Goal: Task Accomplishment & Management: Use online tool/utility

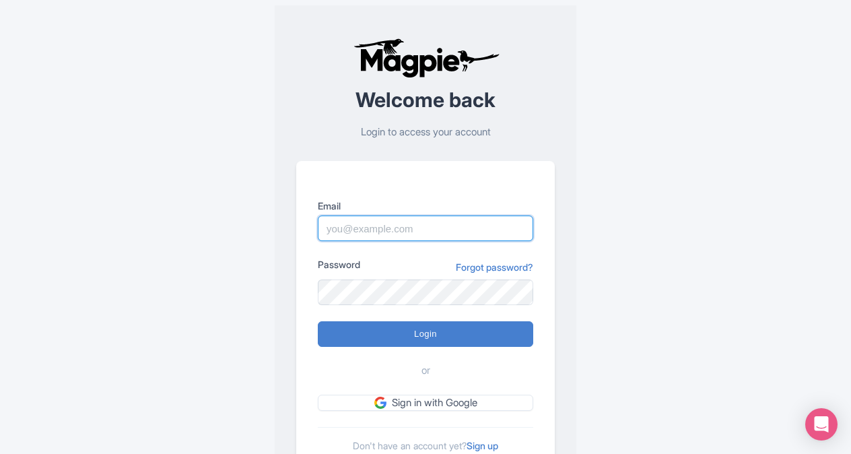
click at [371, 226] on input "Email" at bounding box center [426, 229] width 216 height 26
paste input "Jessie.Fahay@intrepidtravel.com"
type input "Jessie.Fahay@intrepidtravel.com"
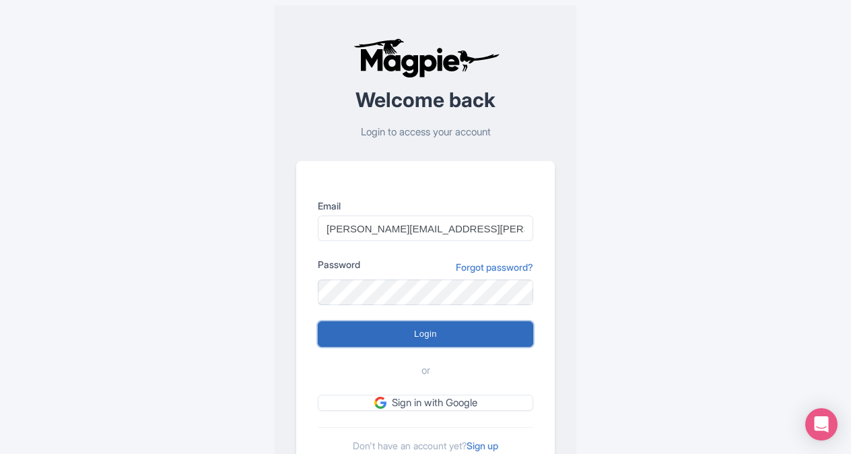
click at [445, 334] on input "Login" at bounding box center [426, 334] width 216 height 26
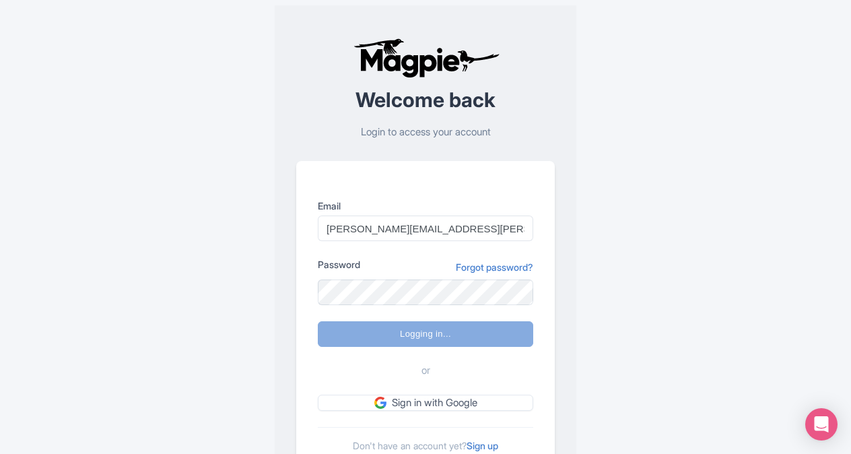
type input "Logging in..."
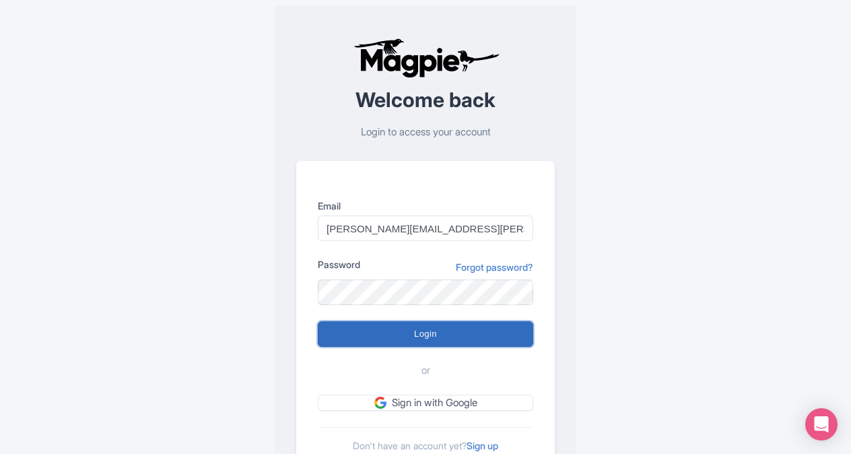
click at [400, 337] on input "Login" at bounding box center [426, 334] width 216 height 26
type input "Logging in..."
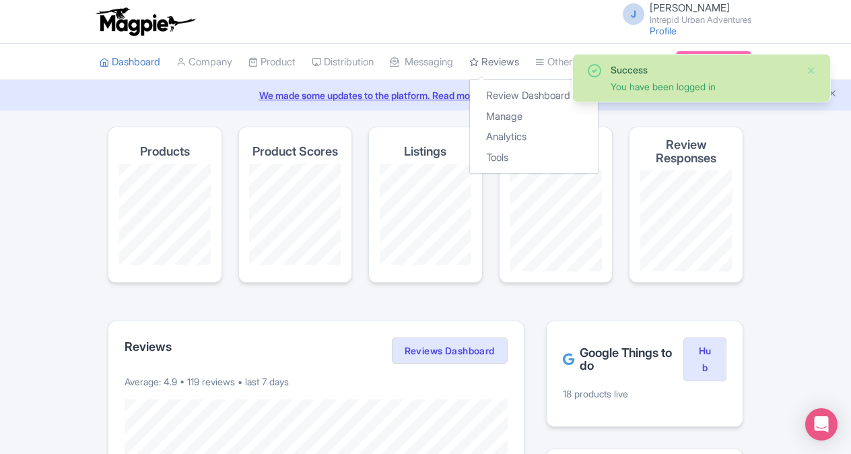
click at [519, 59] on link "Reviews" at bounding box center [494, 62] width 50 height 37
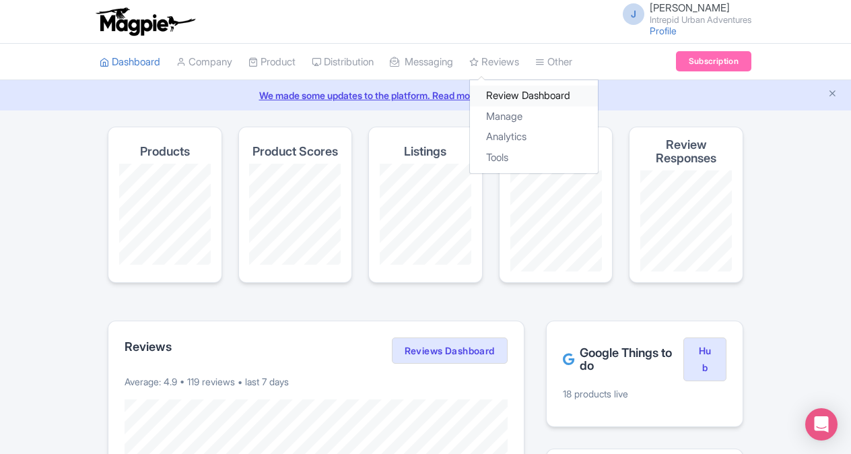
click at [527, 93] on link "Review Dashboard" at bounding box center [534, 96] width 128 height 21
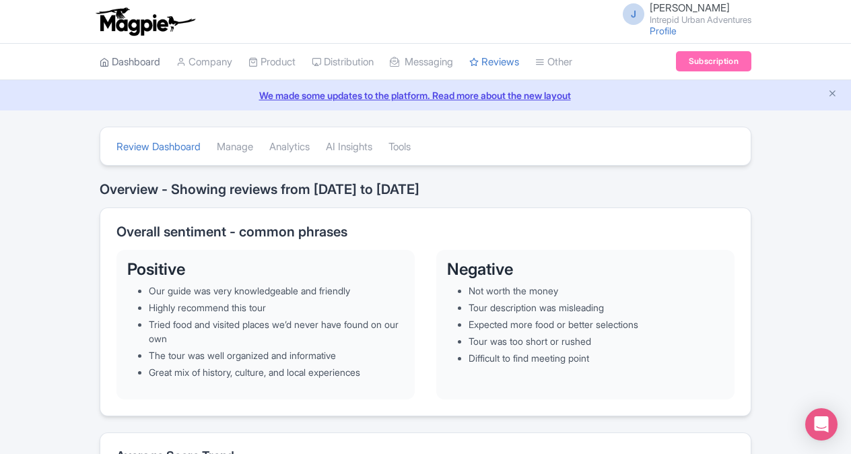
click at [135, 54] on link "Dashboard" at bounding box center [130, 62] width 61 height 37
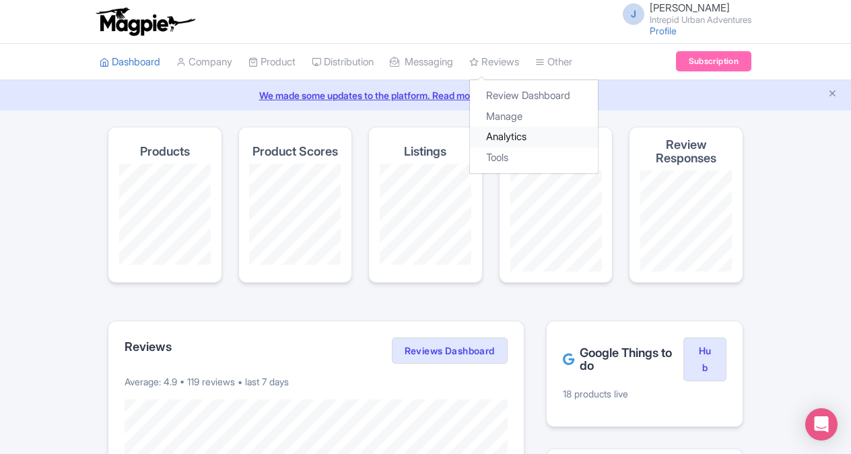
click at [516, 136] on link "Analytics" at bounding box center [534, 137] width 128 height 21
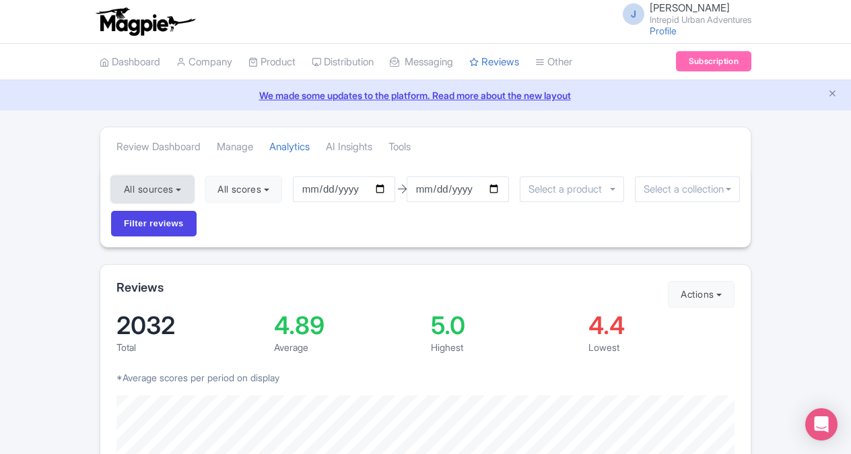
click at [193, 185] on button "All sources" at bounding box center [152, 189] width 83 height 27
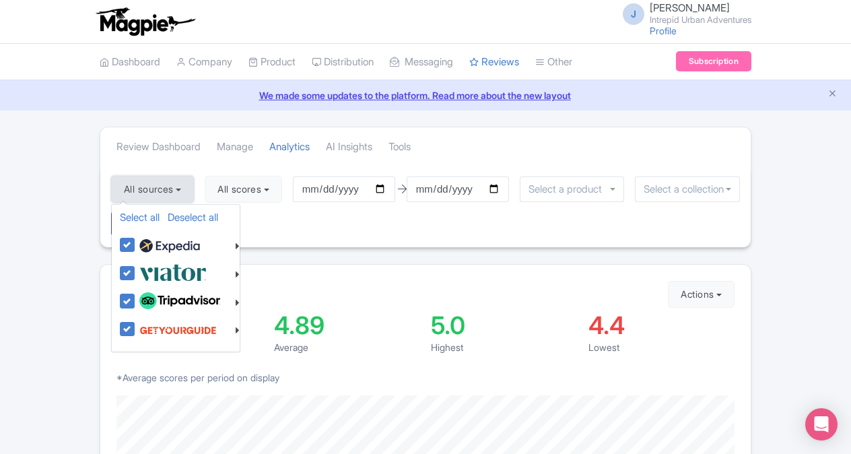
click at [193, 185] on button "All sources" at bounding box center [152, 189] width 83 height 27
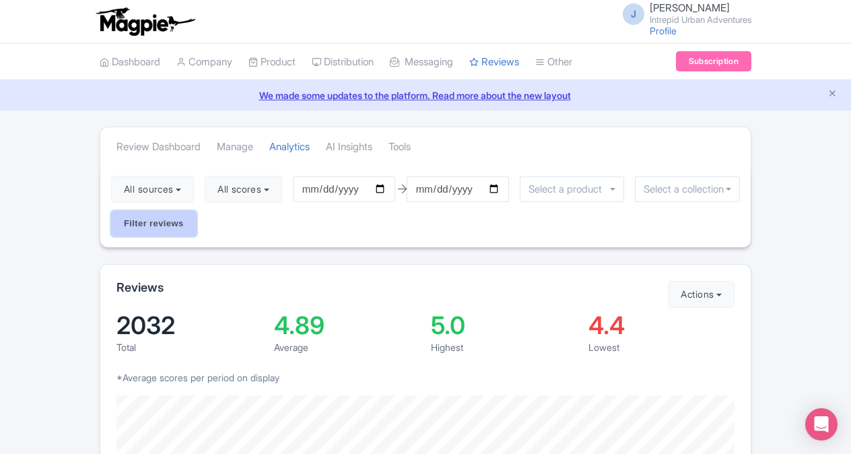
click at [167, 224] on input "Filter reviews" at bounding box center [154, 224] width 86 height 26
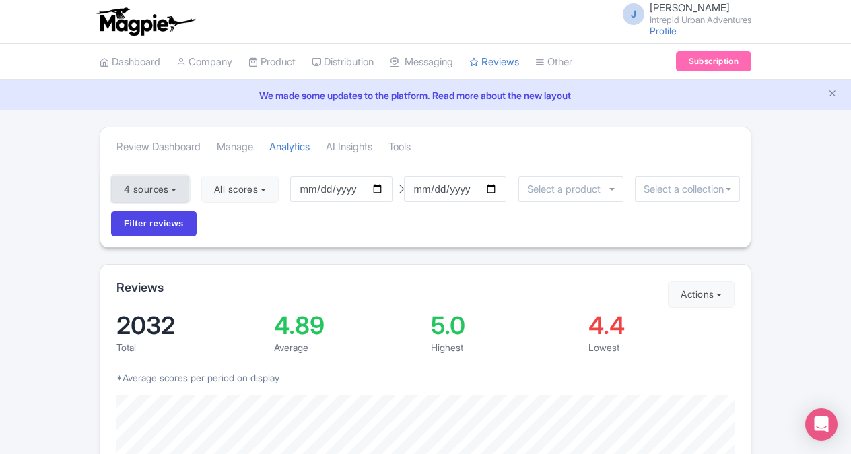
click at [185, 185] on button "4 sources" at bounding box center [150, 189] width 78 height 27
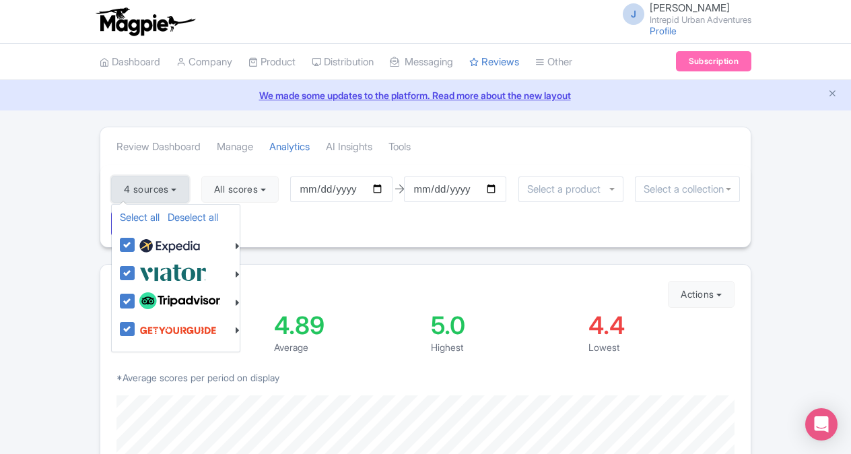
click at [185, 185] on button "4 sources" at bounding box center [150, 189] width 78 height 27
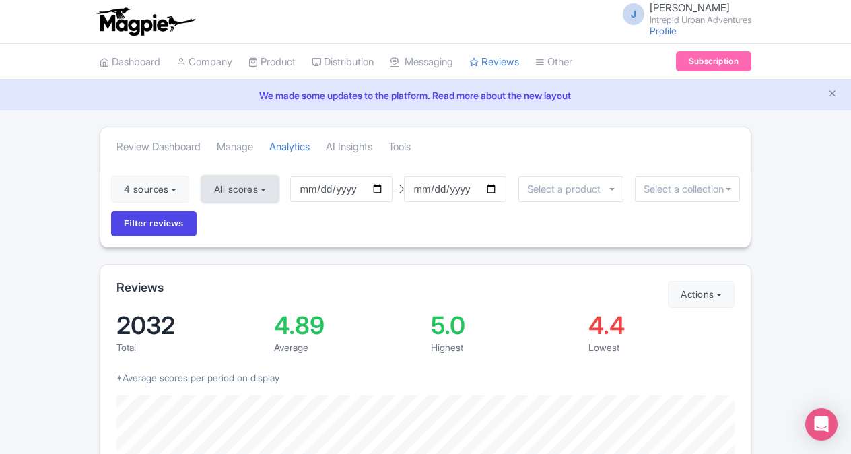
click at [263, 190] on button "All scores" at bounding box center [239, 189] width 77 height 27
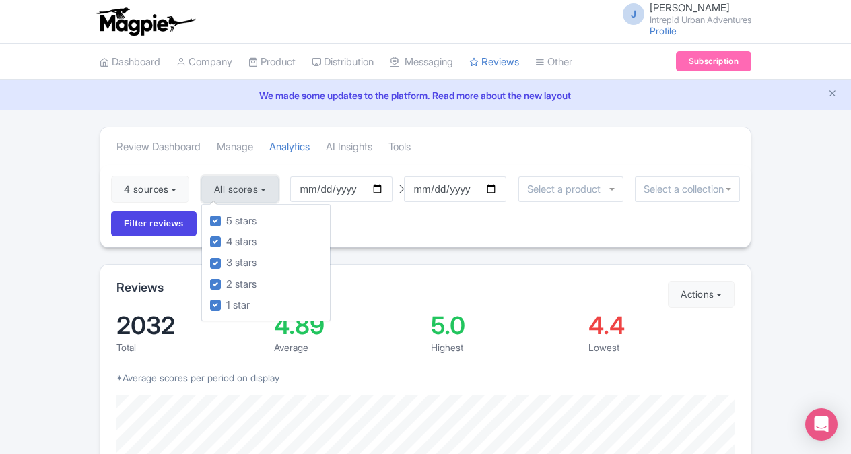
click at [263, 190] on button "All scores" at bounding box center [239, 189] width 77 height 27
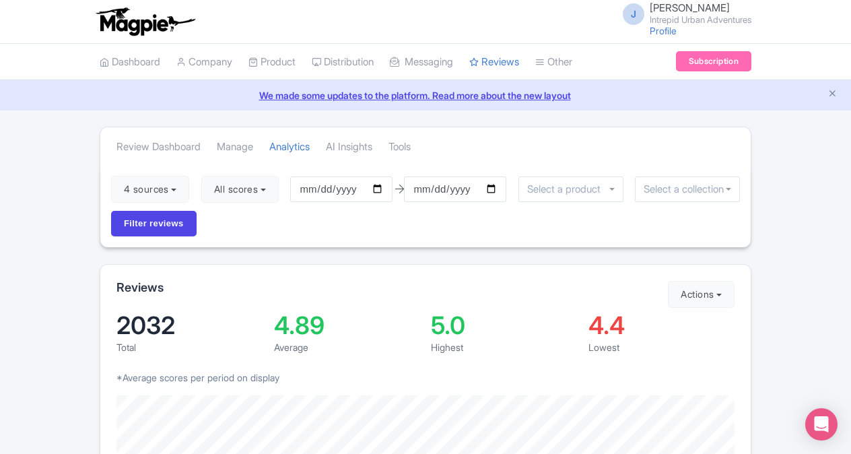
click at [617, 189] on div at bounding box center [571, 189] width 105 height 26
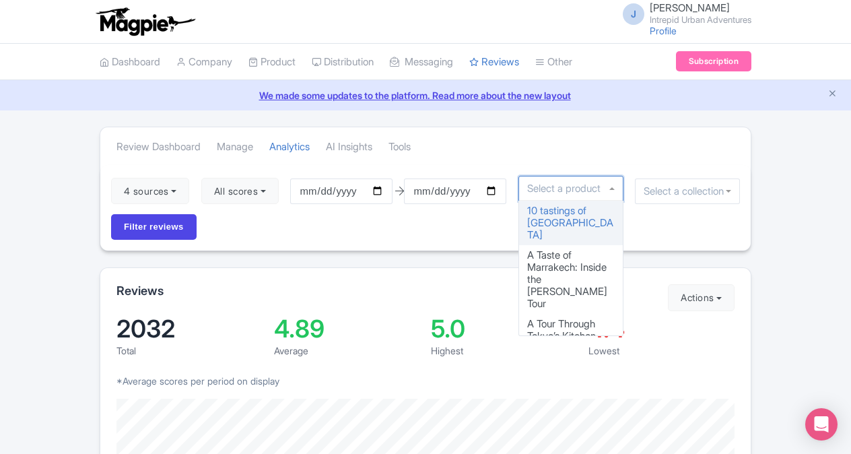
click at [617, 189] on div at bounding box center [571, 189] width 105 height 26
click at [730, 186] on div at bounding box center [687, 191] width 105 height 26
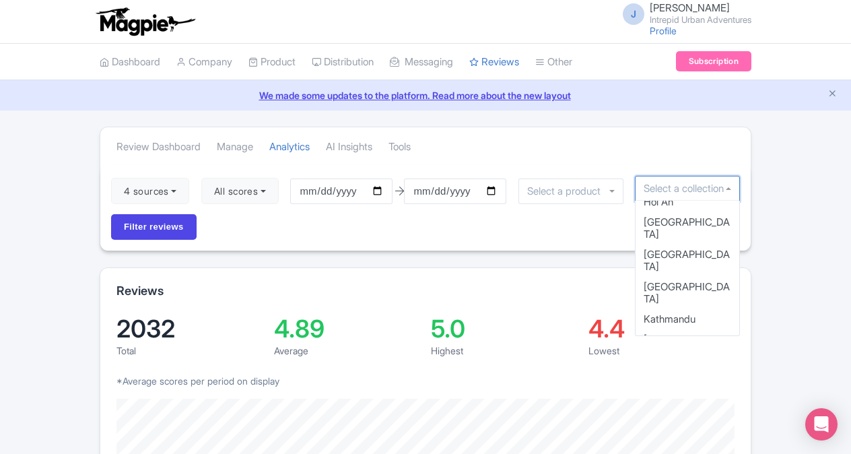
scroll to position [548, 0]
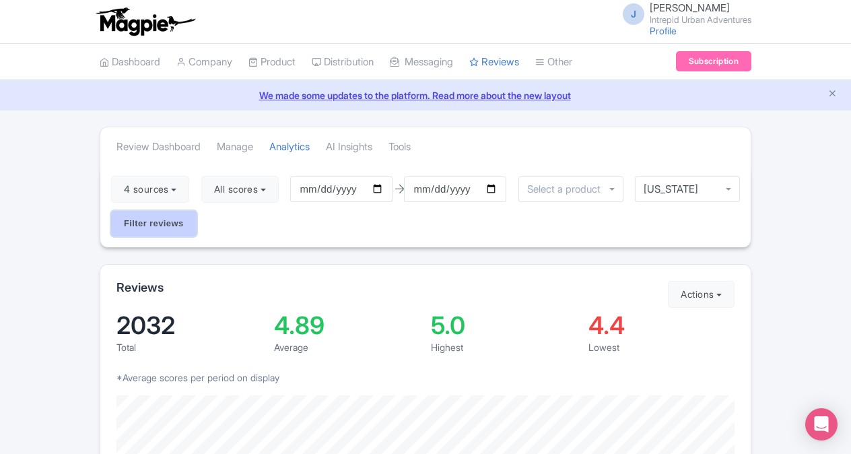
click at [154, 224] on input "Filter reviews" at bounding box center [154, 224] width 86 height 26
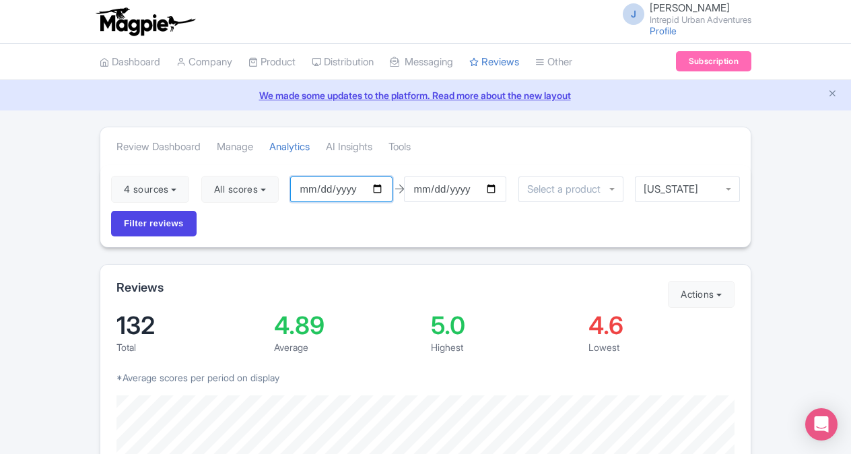
click at [383, 189] on input "[DATE]" at bounding box center [341, 189] width 102 height 26
type input "[DATE]"
click at [156, 227] on input "Filter reviews" at bounding box center [154, 224] width 86 height 26
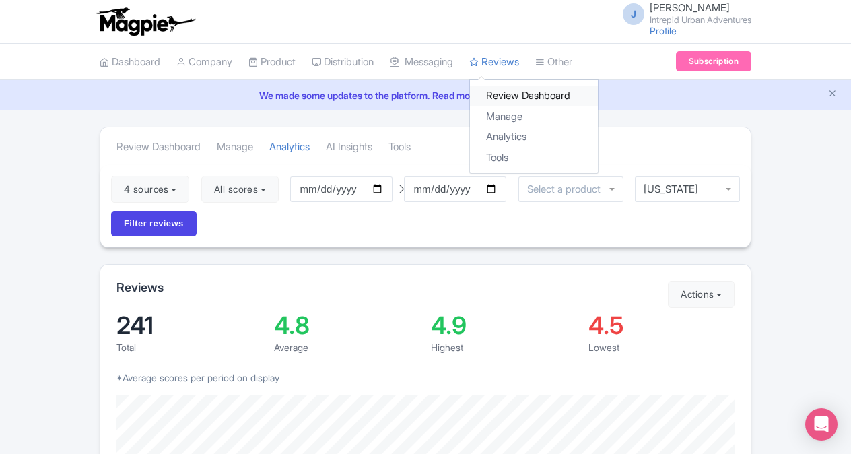
click at [516, 94] on link "Review Dashboard" at bounding box center [534, 96] width 128 height 21
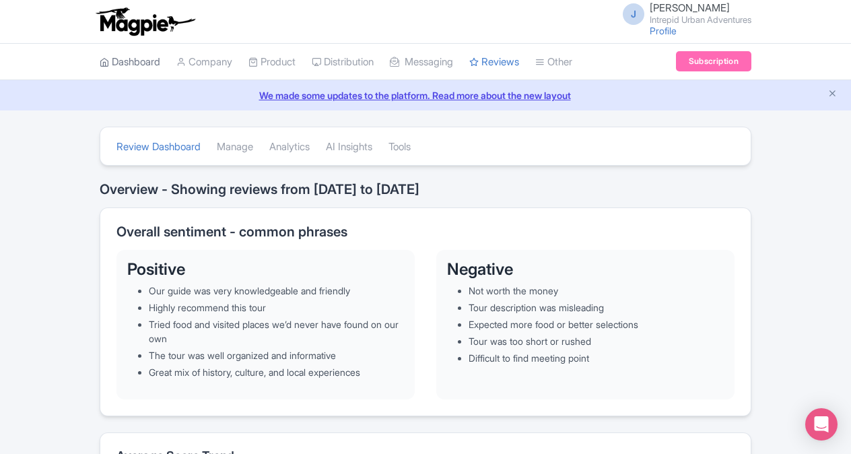
click at [135, 65] on link "Dashboard" at bounding box center [130, 62] width 61 height 37
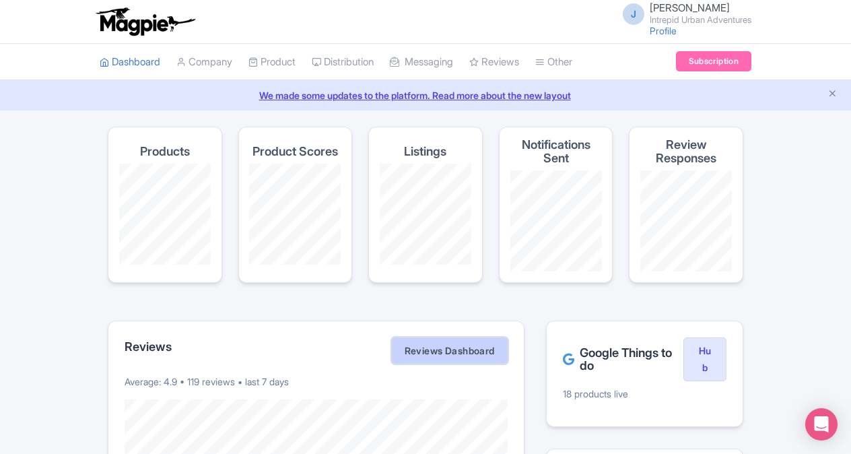
click at [459, 345] on link "Reviews Dashboard" at bounding box center [450, 350] width 116 height 27
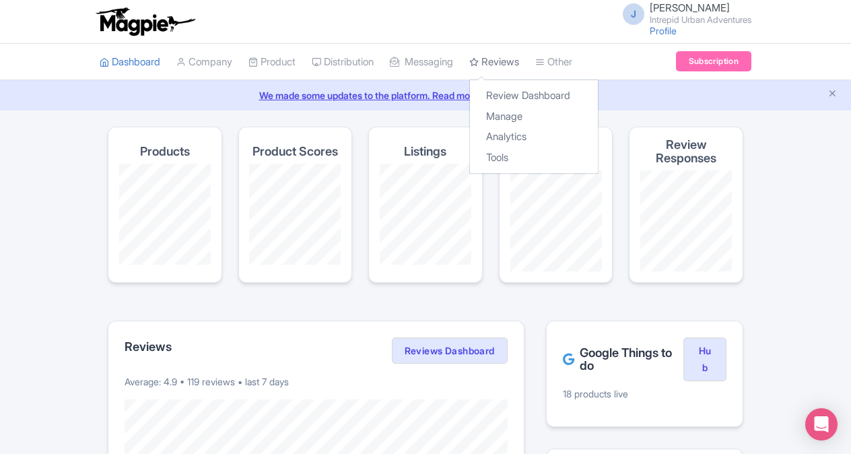
click at [509, 58] on link "Reviews" at bounding box center [494, 62] width 50 height 37
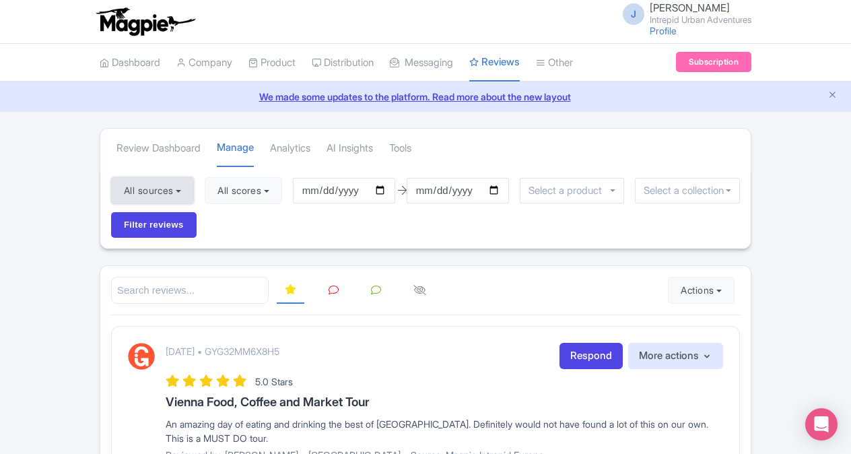
click at [182, 193] on button "All sources" at bounding box center [152, 190] width 83 height 27
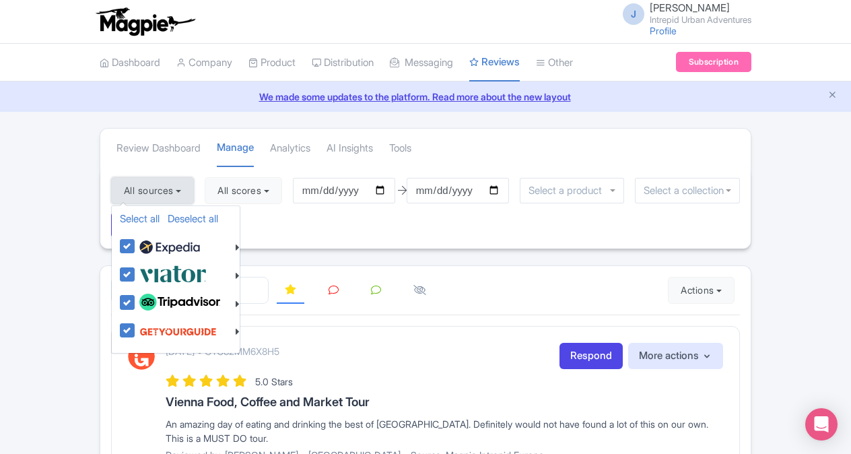
click at [182, 193] on button "All sources" at bounding box center [152, 190] width 83 height 27
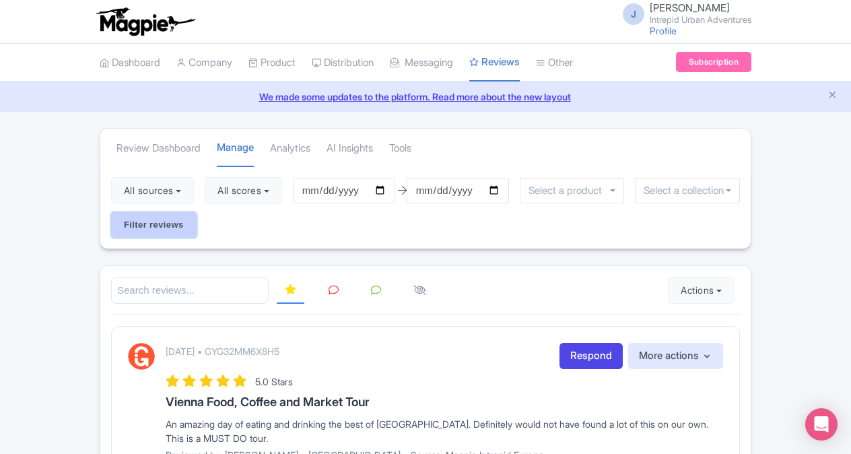
click at [184, 221] on input "Filter reviews" at bounding box center [154, 225] width 86 height 26
click at [719, 190] on input "select-one" at bounding box center [688, 191] width 88 height 12
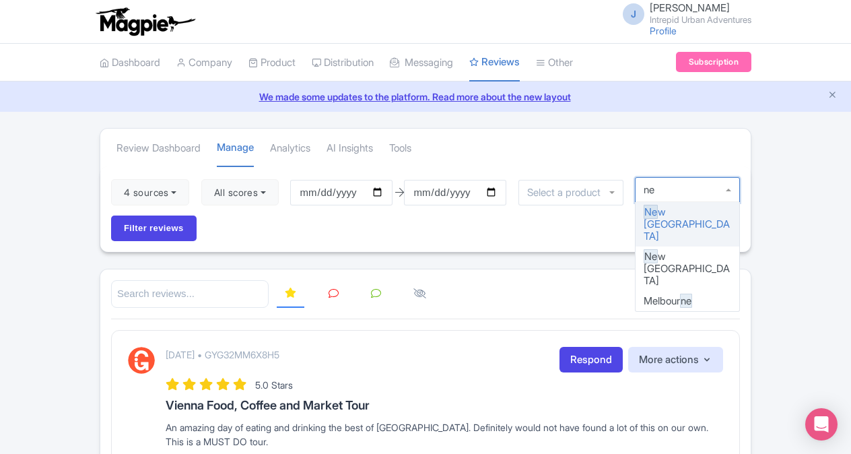
type input "new"
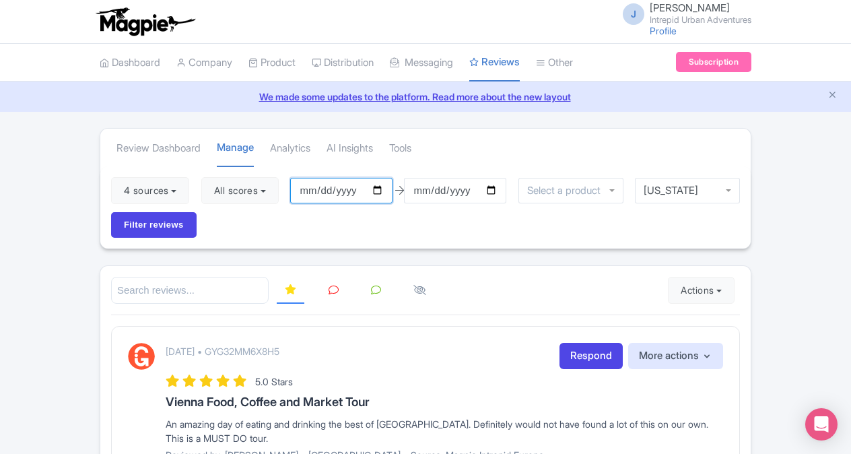
click at [379, 186] on input "2025-05-18" at bounding box center [341, 191] width 102 height 26
type input "[DATE]"
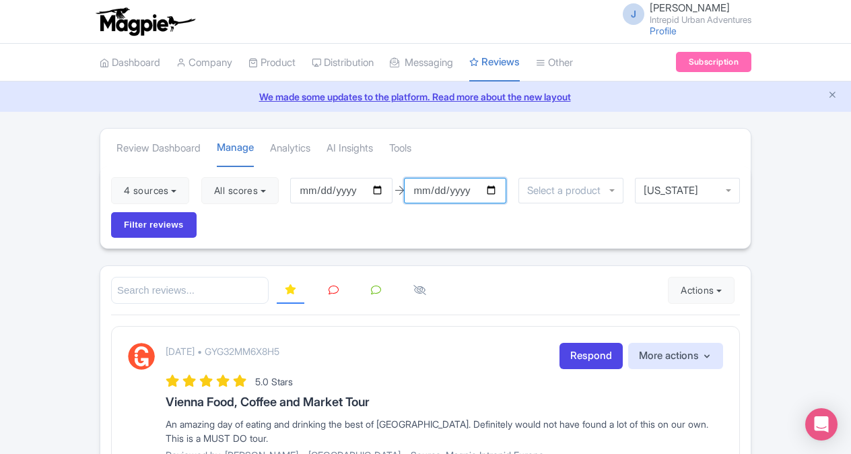
click at [492, 185] on input "2025-08-17" at bounding box center [455, 191] width 102 height 26
type input "[DATE]"
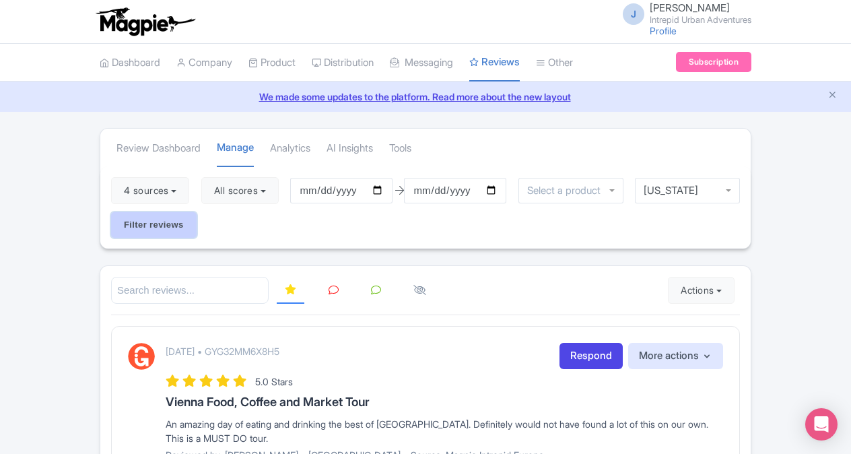
click at [140, 222] on input "Filter reviews" at bounding box center [154, 225] width 86 height 26
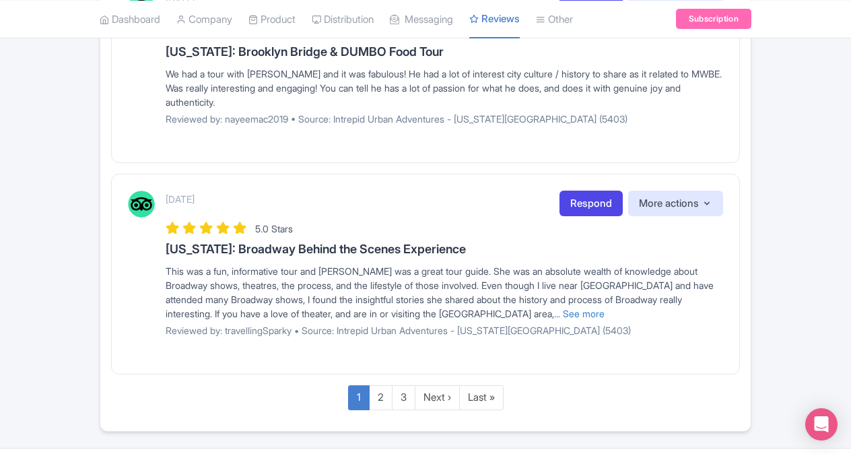
scroll to position [1898, 0]
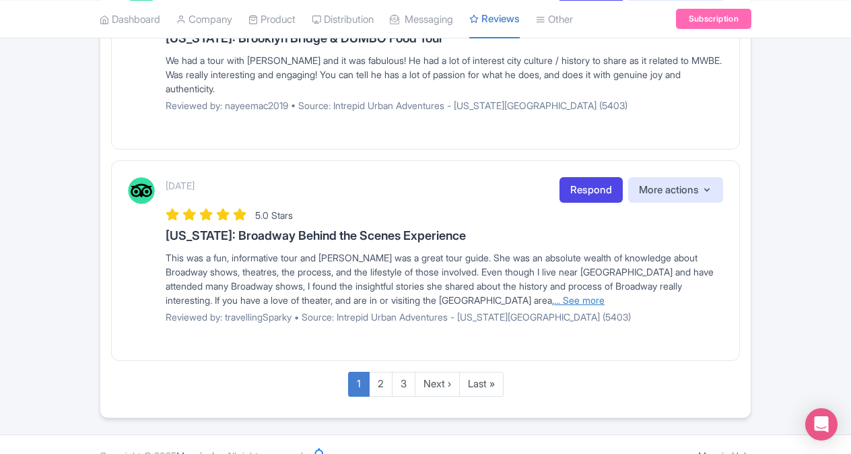
click at [554, 294] on link "... See more" at bounding box center [579, 299] width 51 height 11
click at [381, 372] on link "2" at bounding box center [381, 384] width 24 height 25
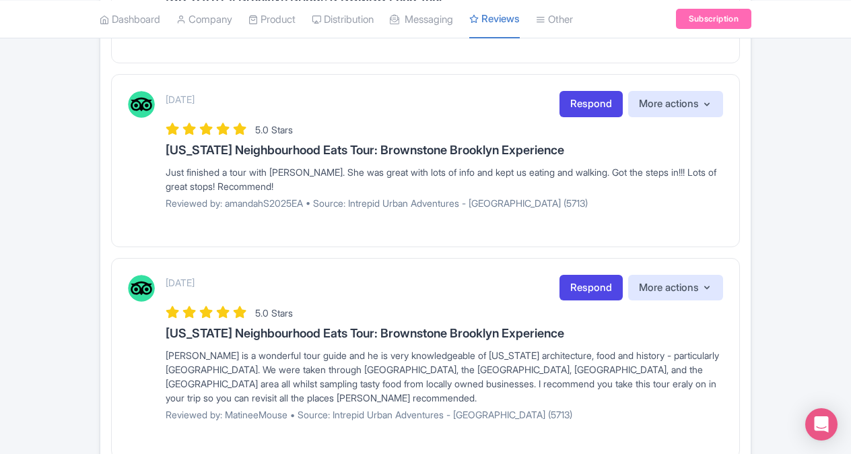
scroll to position [1338, 0]
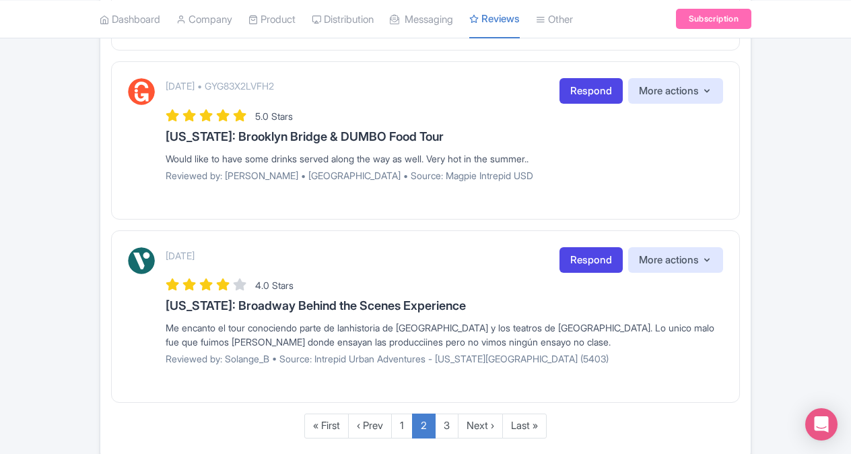
scroll to position [1753, 0]
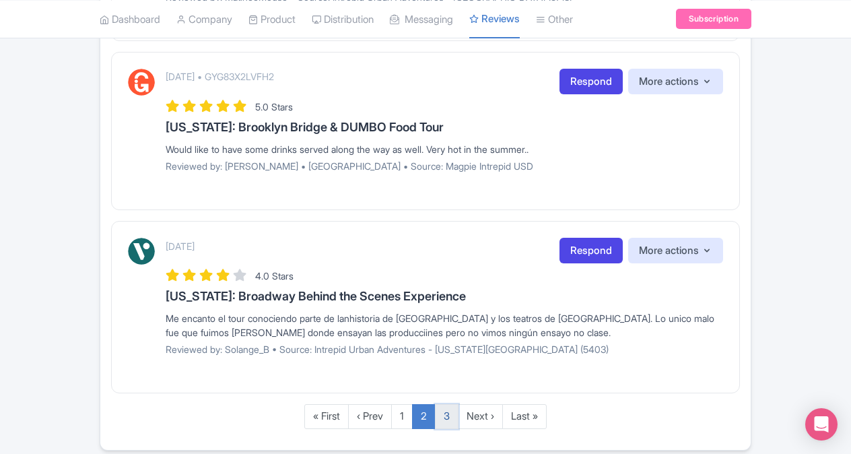
click at [449, 405] on link "3" at bounding box center [447, 416] width 24 height 25
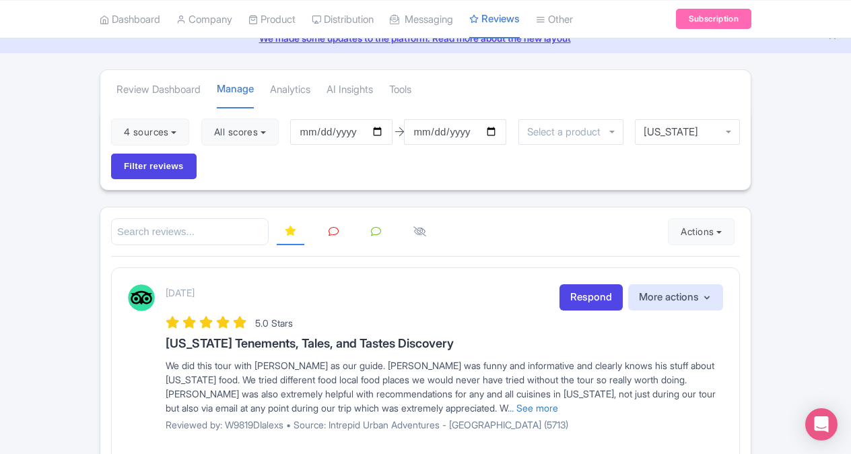
scroll to position [61, 0]
